Goal: Find contact information: Find contact information

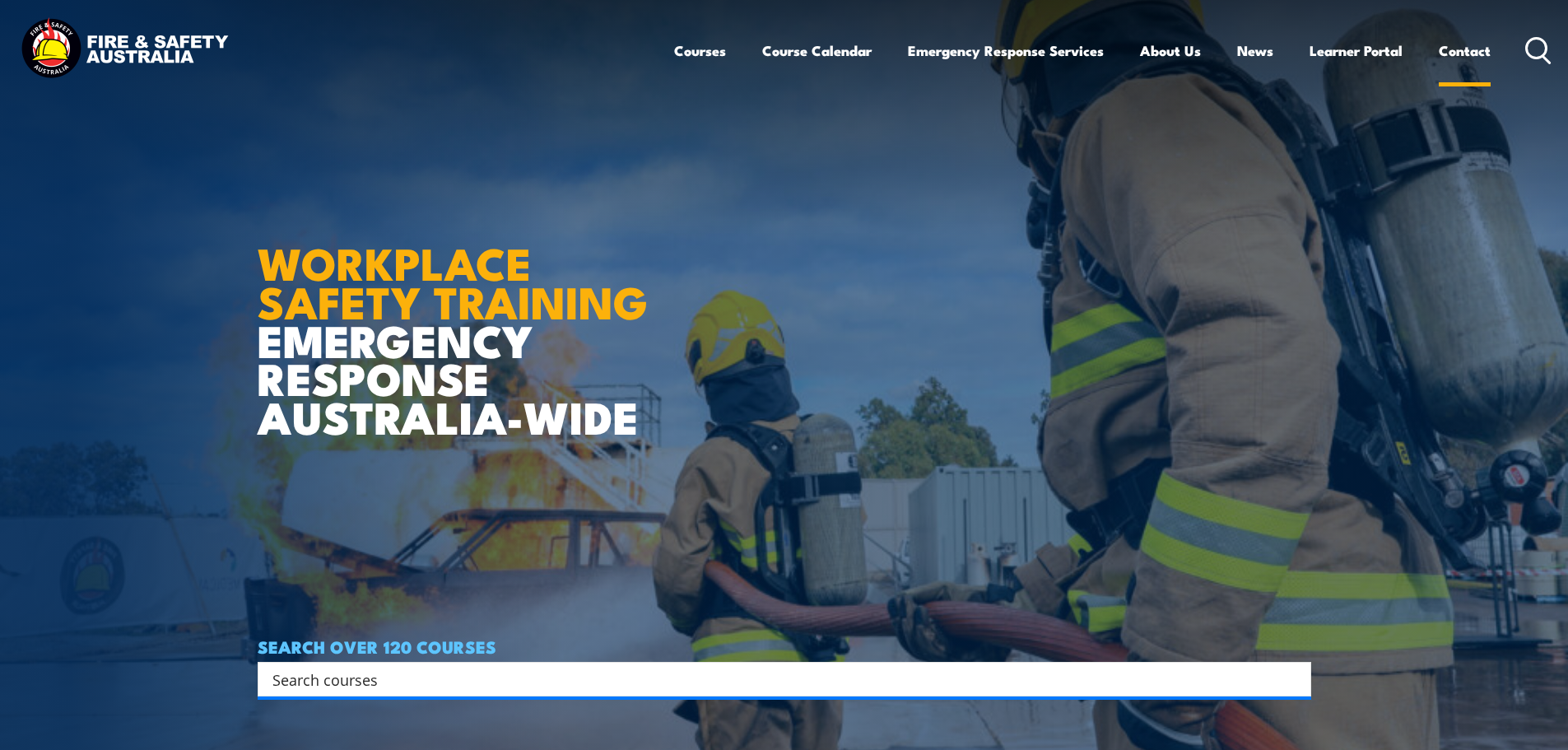
click at [1470, 59] on link "Contact" at bounding box center [1464, 50] width 52 height 44
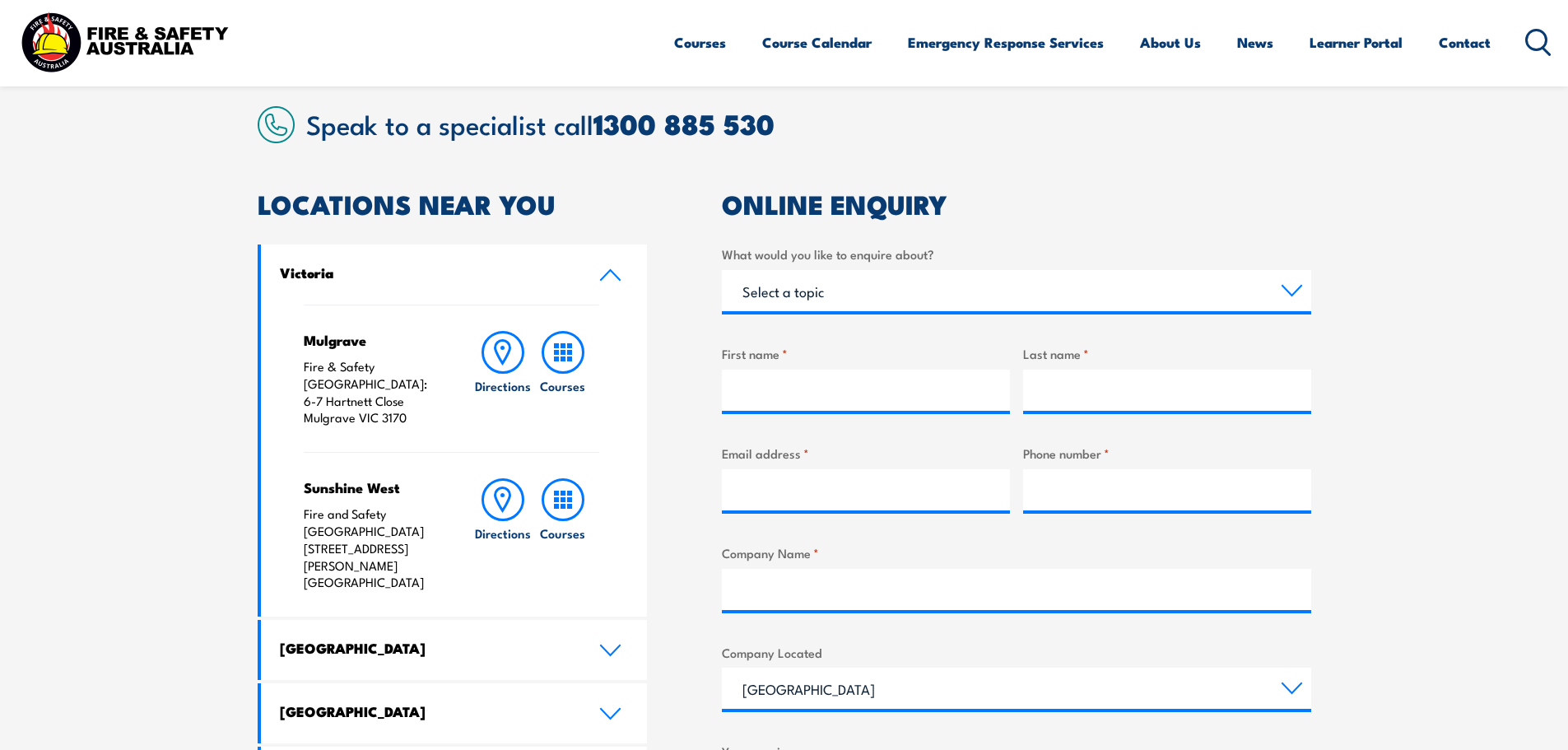
scroll to position [577, 0]
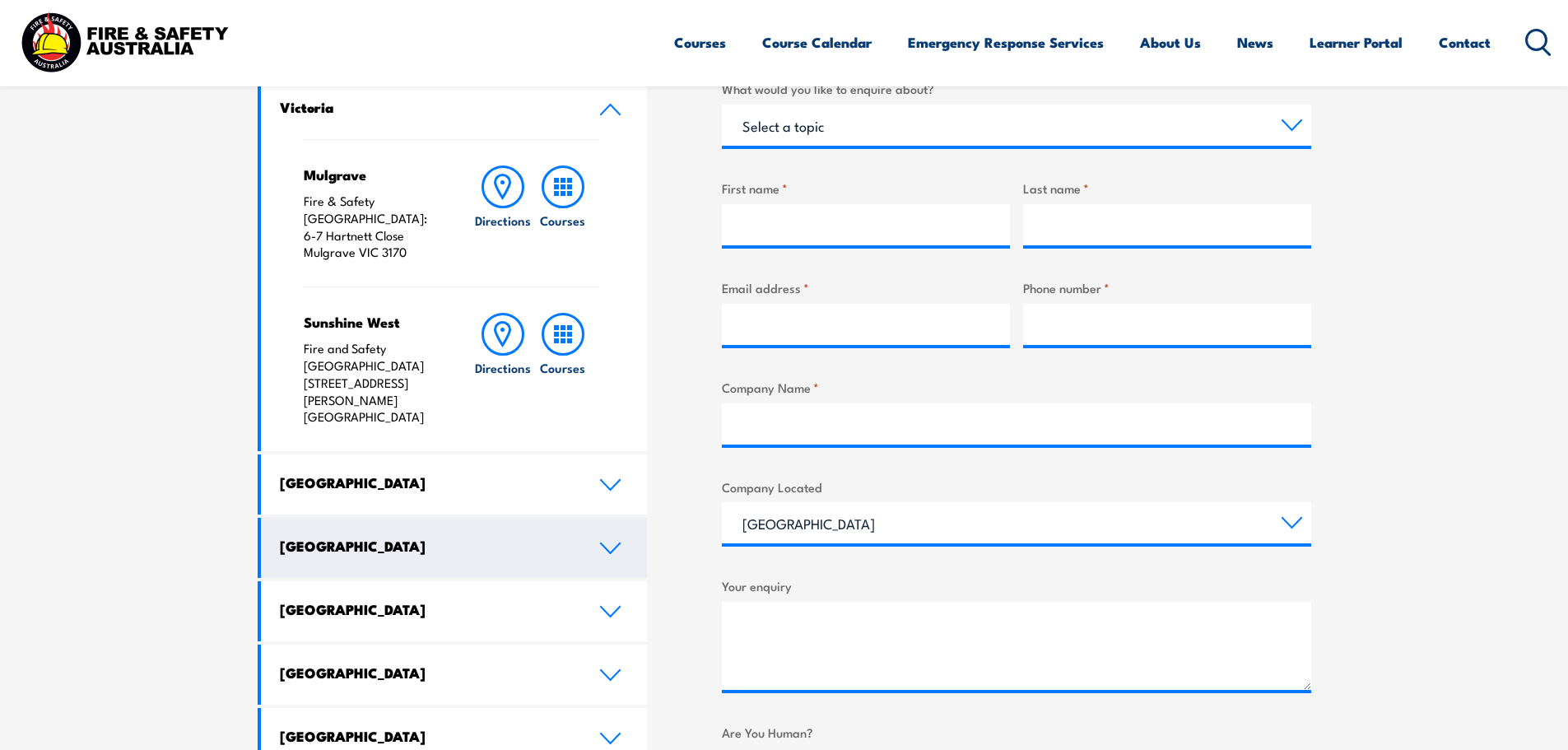
click at [609, 541] on icon at bounding box center [610, 548] width 23 height 13
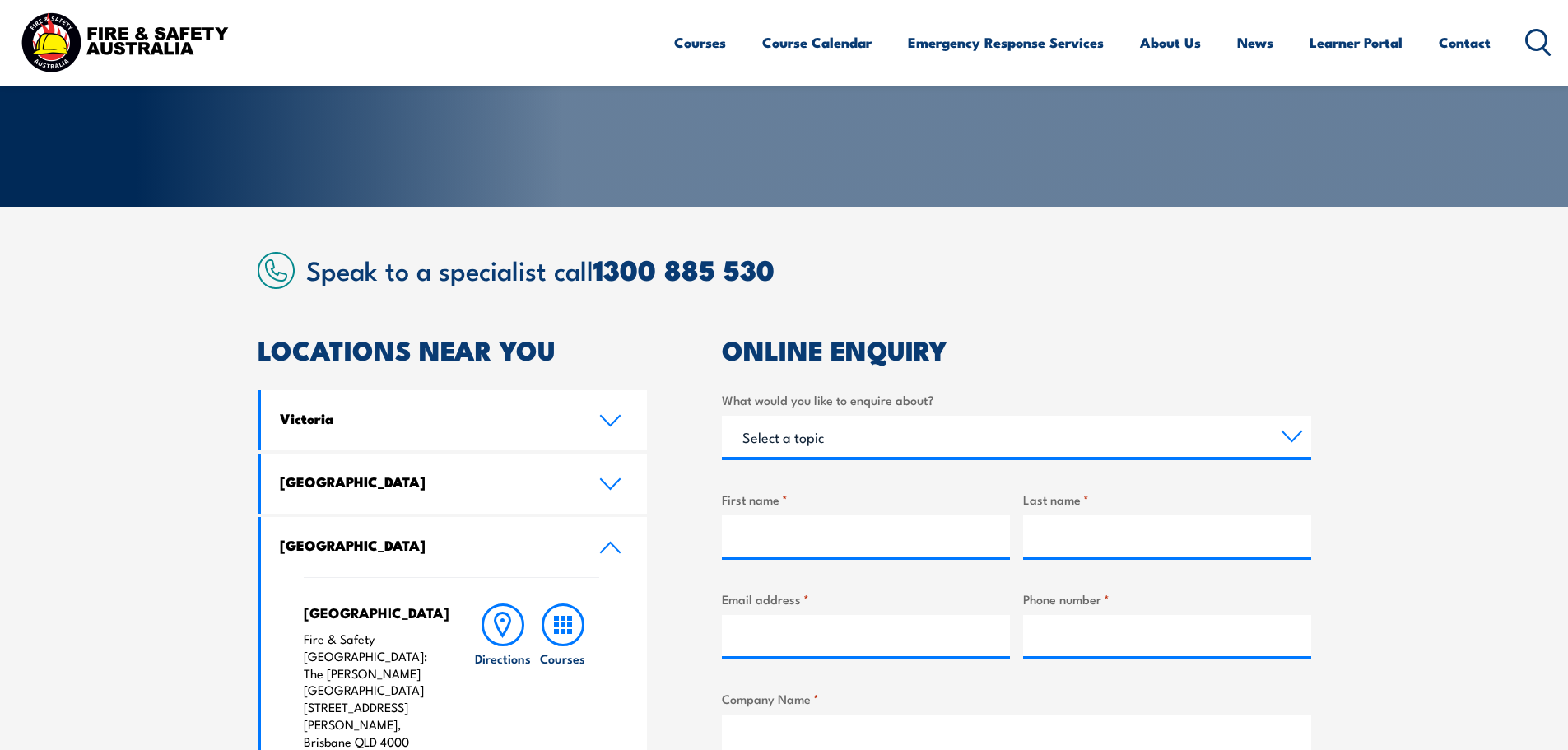
scroll to position [247, 0]
